Goal: Communication & Community: Answer question/provide support

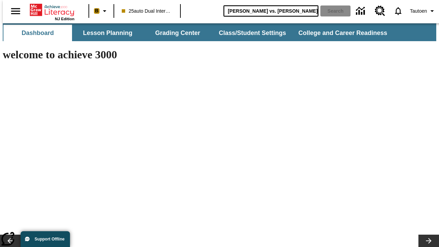
type input "[PERSON_NAME] vs. [PERSON_NAME]"
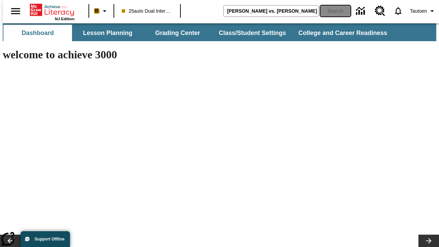
click at [331, 11] on button "Search" at bounding box center [335, 10] width 30 height 11
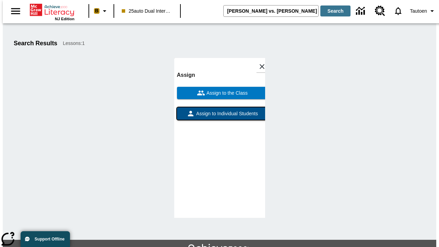
click at [220, 110] on span "Assign to Individual Students" at bounding box center [226, 113] width 63 height 7
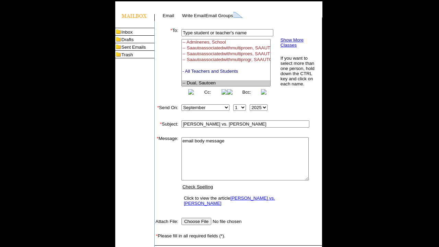
select select "U,21476361,1"
type textarea "email body message"
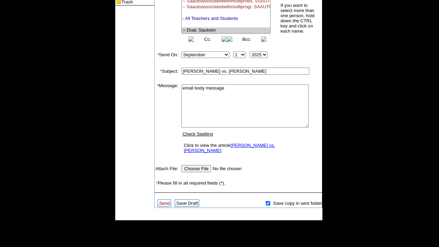
scroll to position [87, 0]
